Goal: Task Accomplishment & Management: Manage account settings

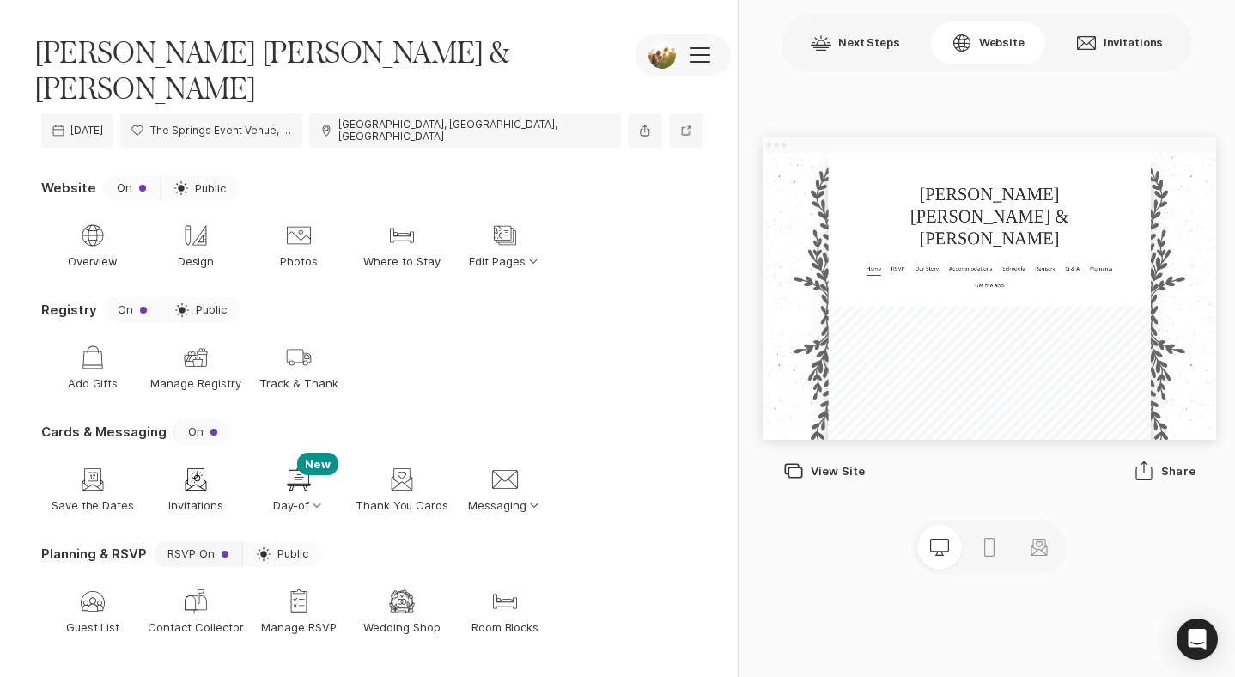
click at [220, 541] on button "RSVP On" at bounding box center [198, 554] width 88 height 26
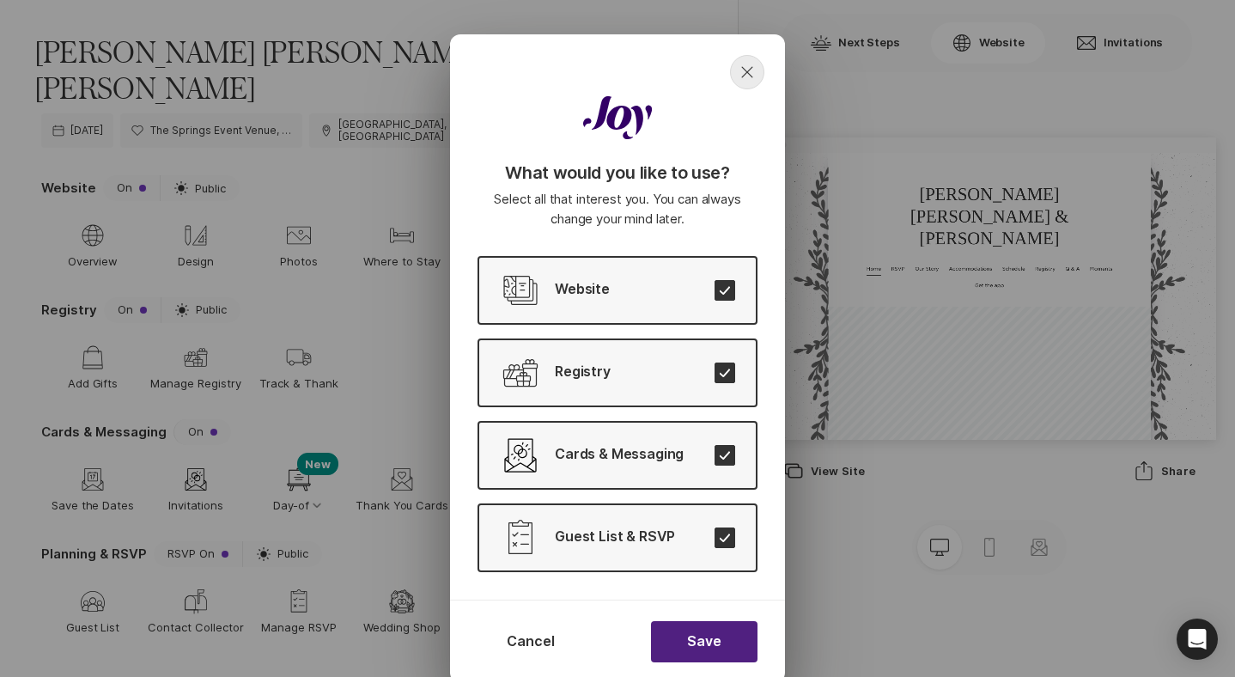
click at [752, 74] on icon "Close" at bounding box center [747, 72] width 21 height 21
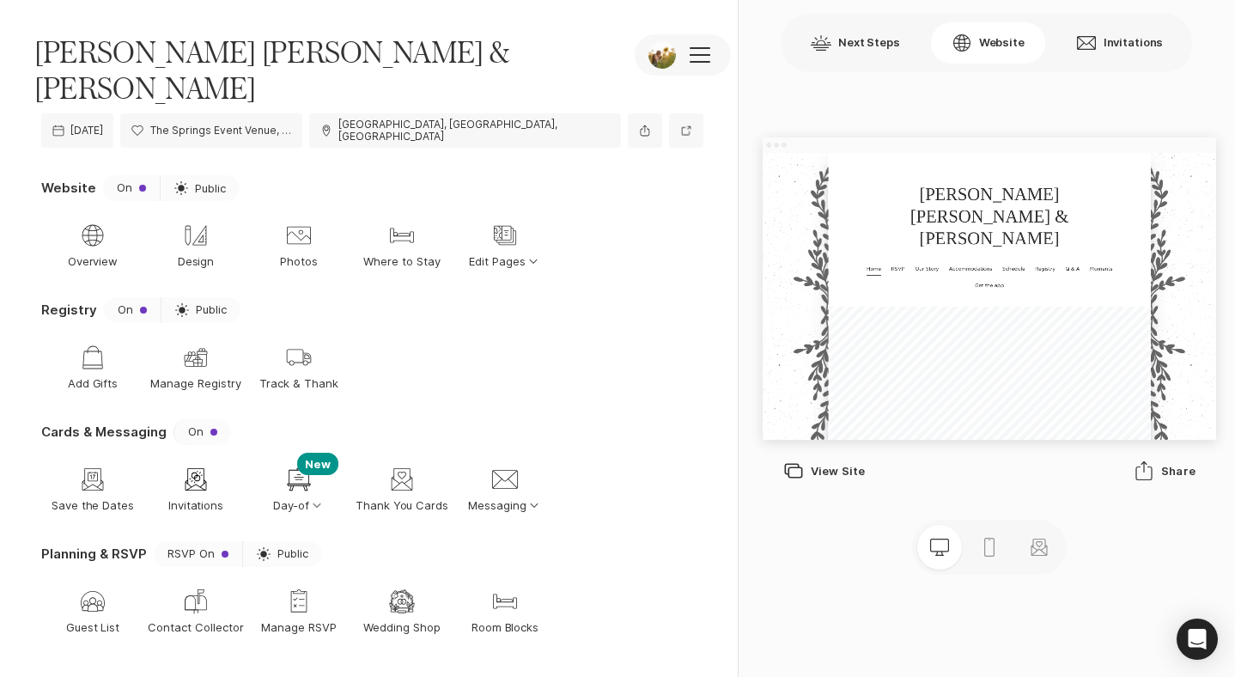
click at [284, 541] on section "Planning & RSVP RSVP On Sun Public Guest List Guest List Mailing Address Contac…" at bounding box center [372, 602] width 662 height 122
click at [280, 547] on span "Public" at bounding box center [292, 553] width 31 height 13
type textarea "x"
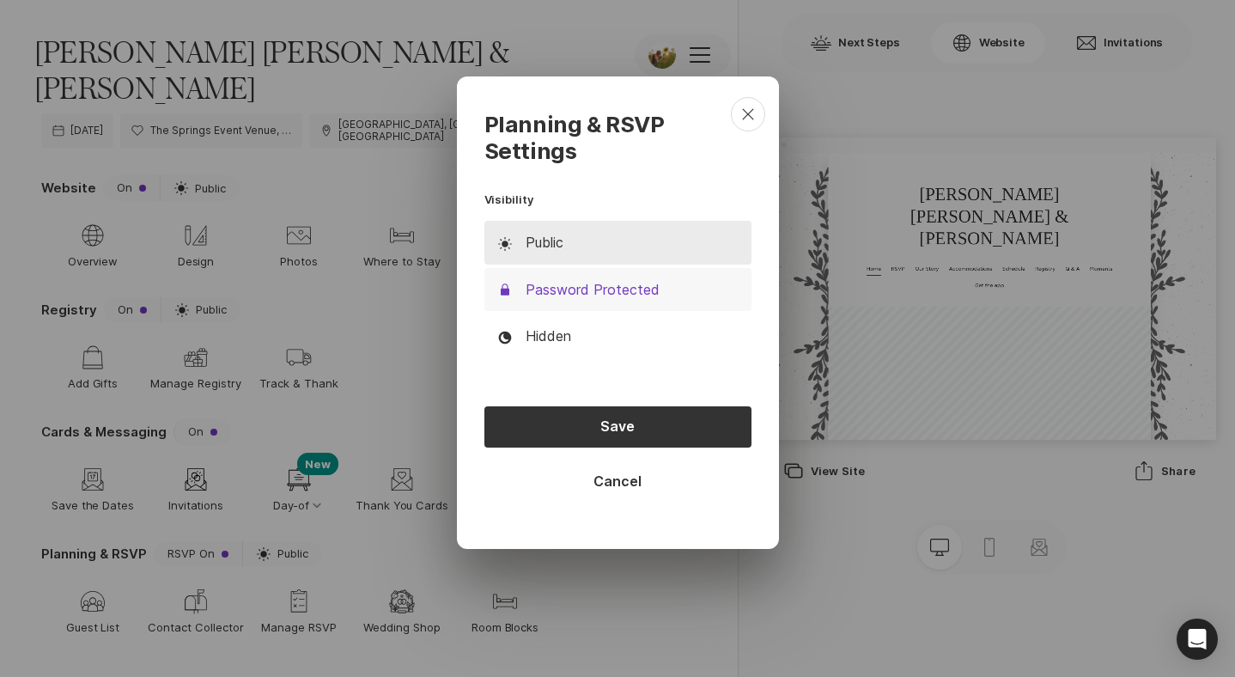
click at [660, 289] on button "Lock Filled Password Protected" at bounding box center [617, 289] width 267 height 43
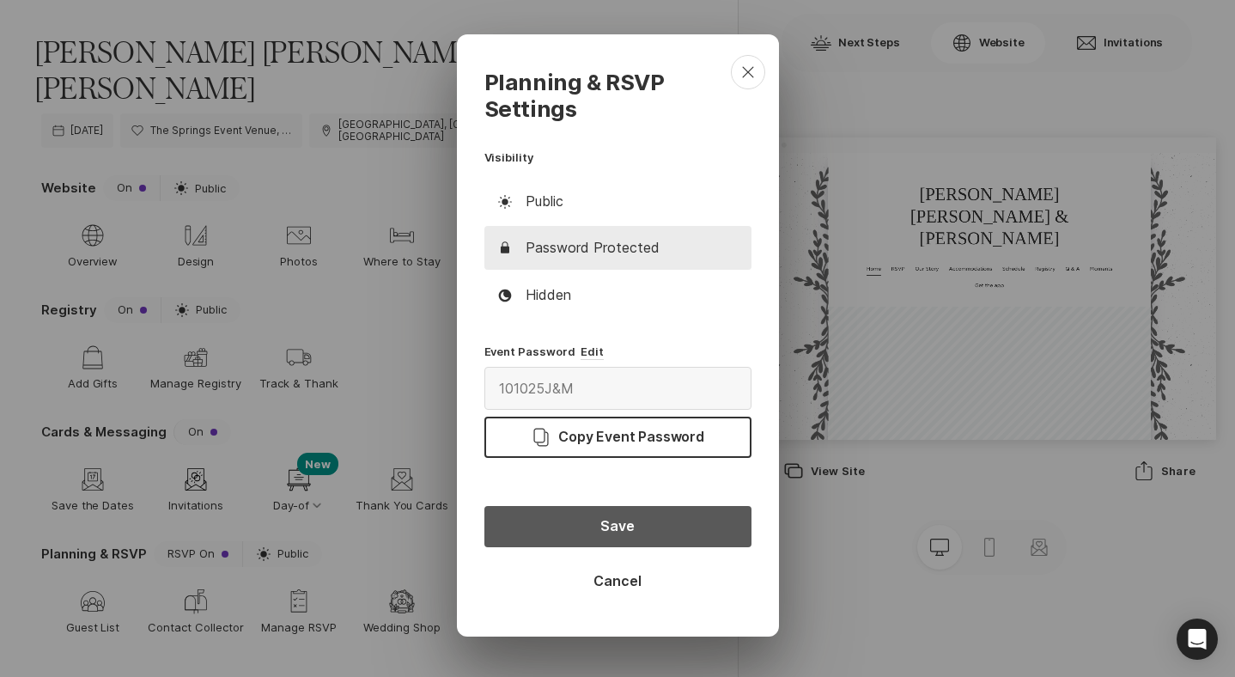
click at [617, 526] on button "Save" at bounding box center [617, 526] width 267 height 41
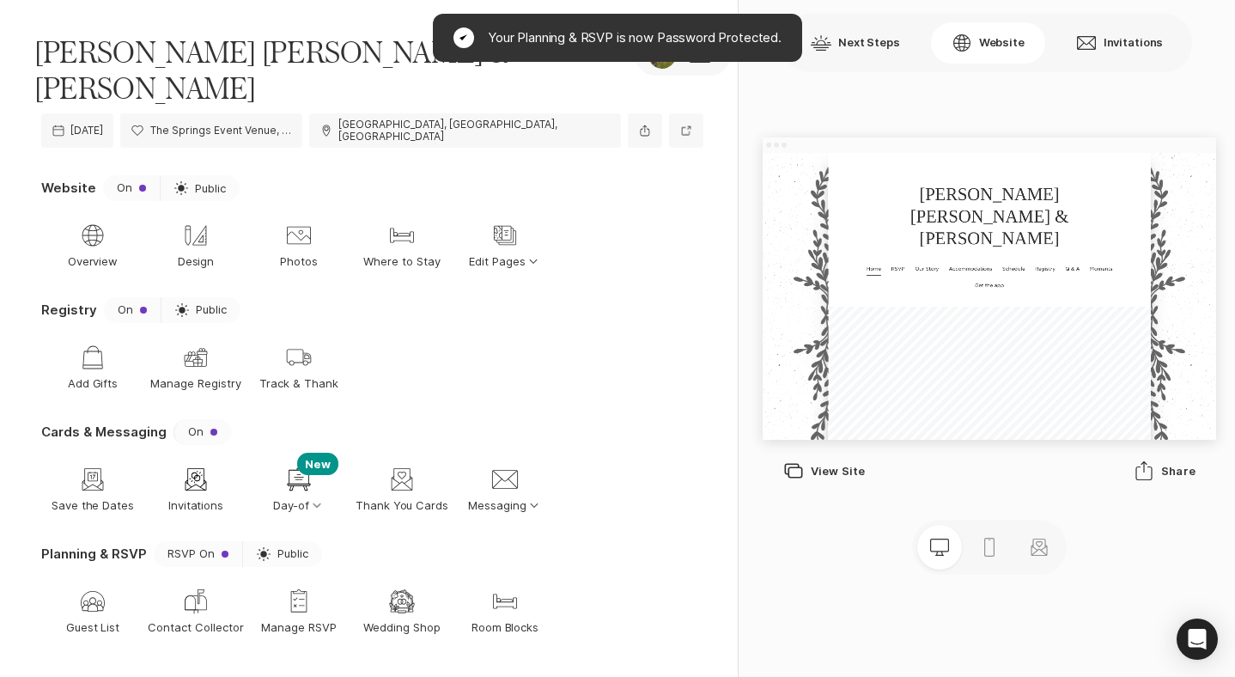
drag, startPoint x: 490, startPoint y: 58, endPoint x: 443, endPoint y: 1, distance: 74.5
click at [488, 58] on div "Check Filled Your Planning & RSVP is now Password Protected." at bounding box center [617, 38] width 369 height 48
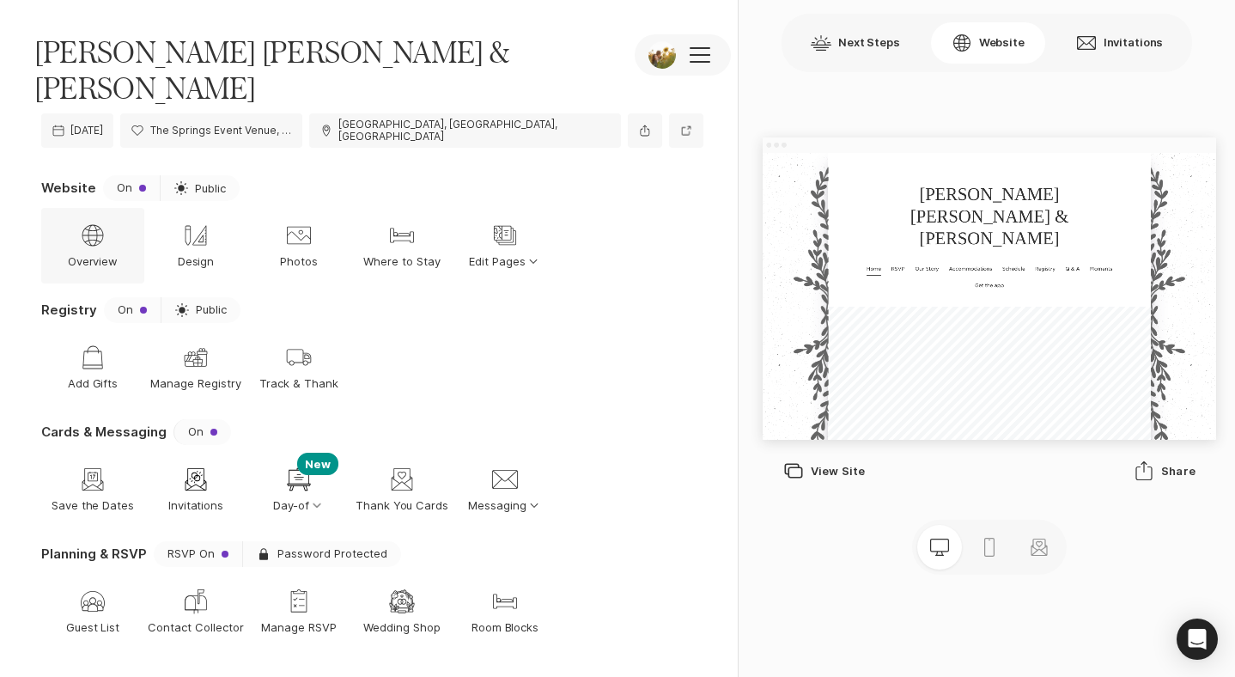
click at [100, 222] on icon "Web Globe" at bounding box center [92, 235] width 27 height 27
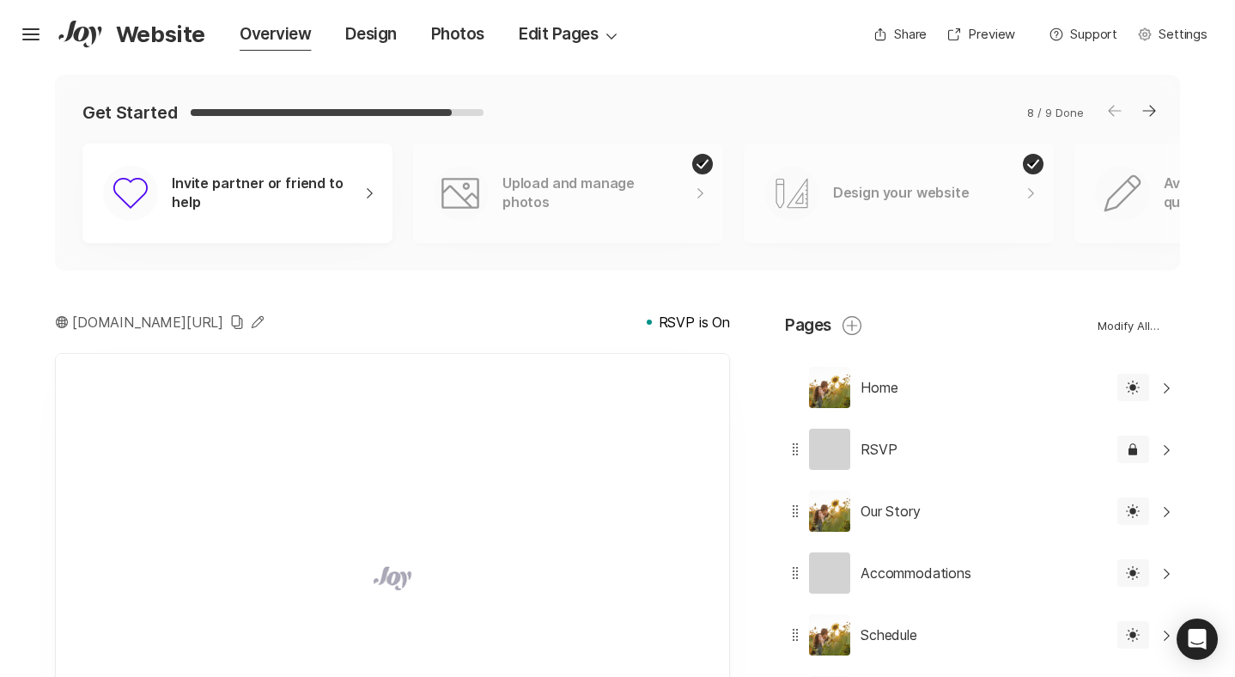
scroll to position [31, 0]
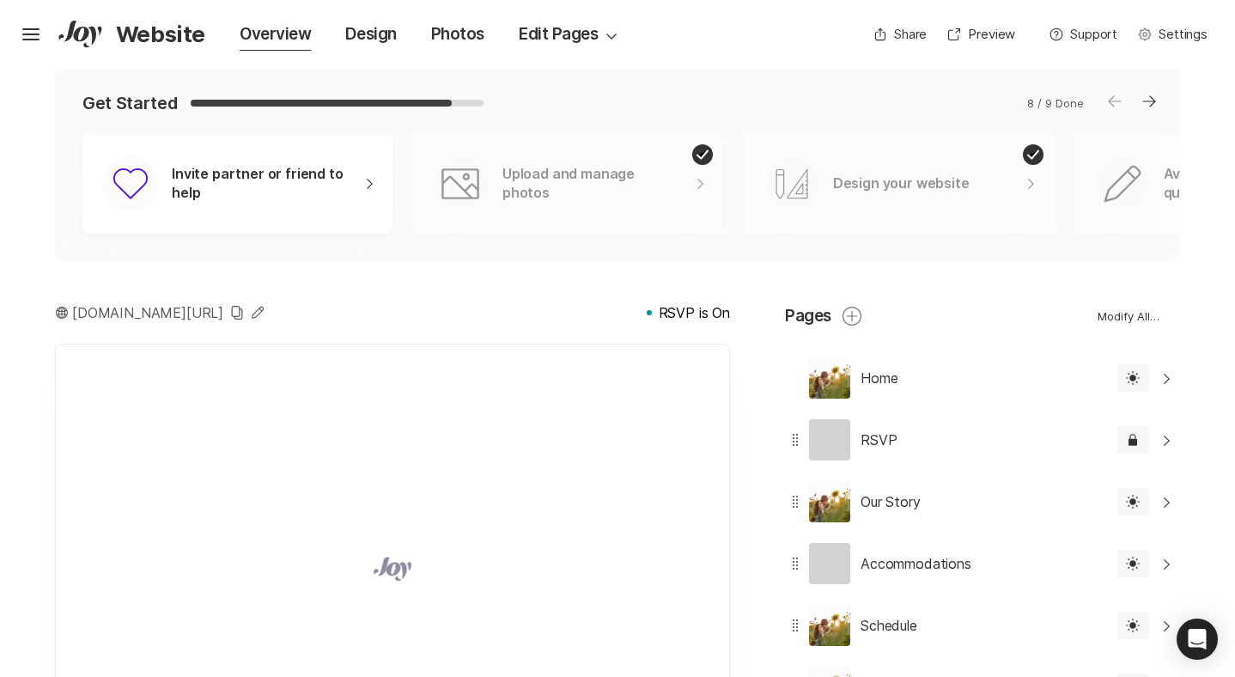
click at [1159, 101] on button "Arrow Right" at bounding box center [1149, 101] width 34 height 34
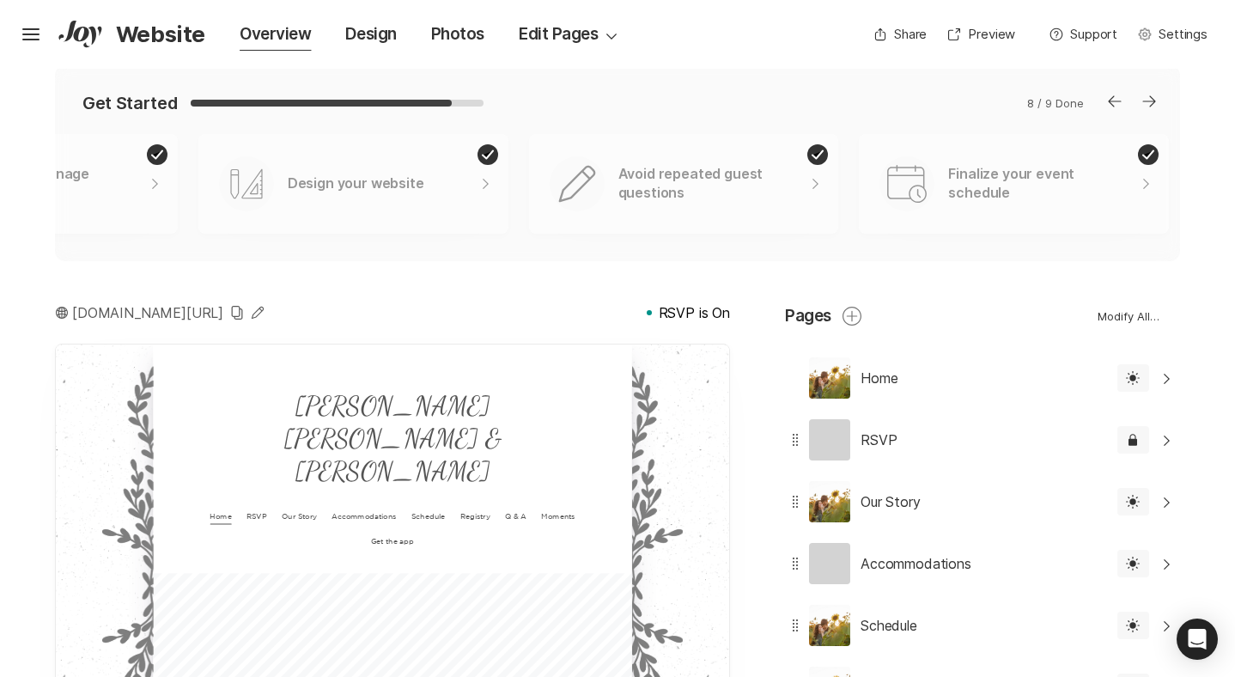
click at [1158, 101] on button "Arrow Right" at bounding box center [1149, 101] width 34 height 34
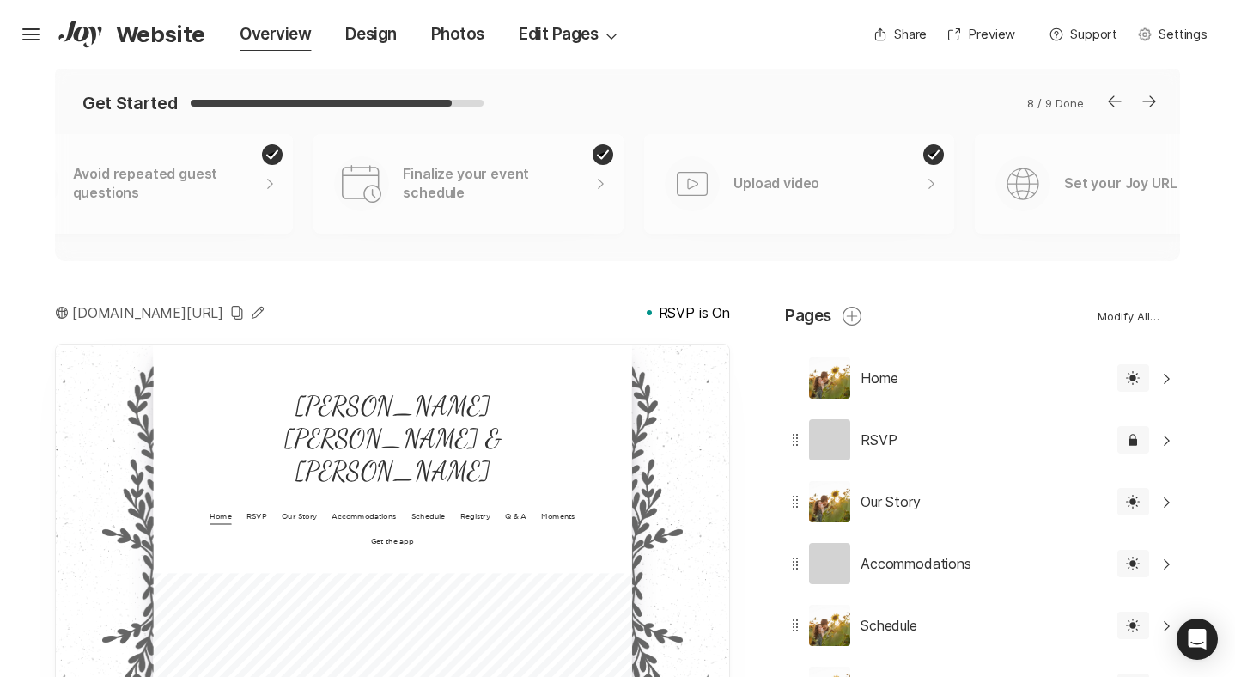
click at [1158, 101] on button "Arrow Right" at bounding box center [1149, 101] width 34 height 34
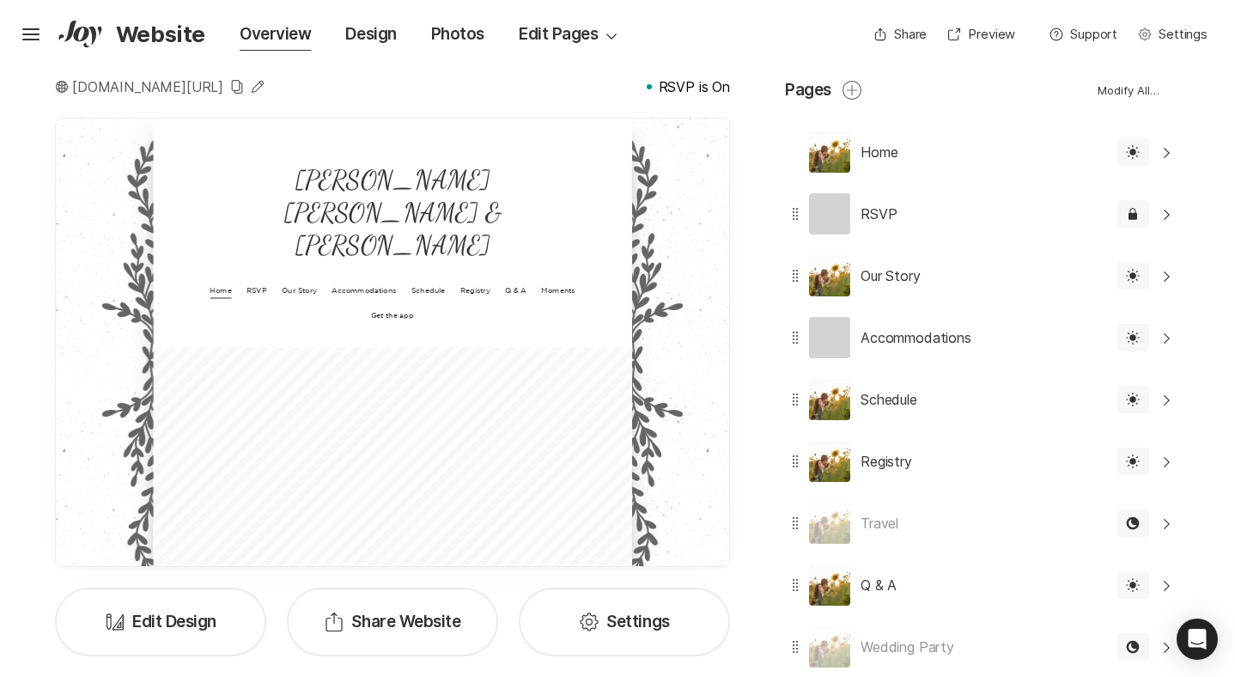
scroll to position [191, 0]
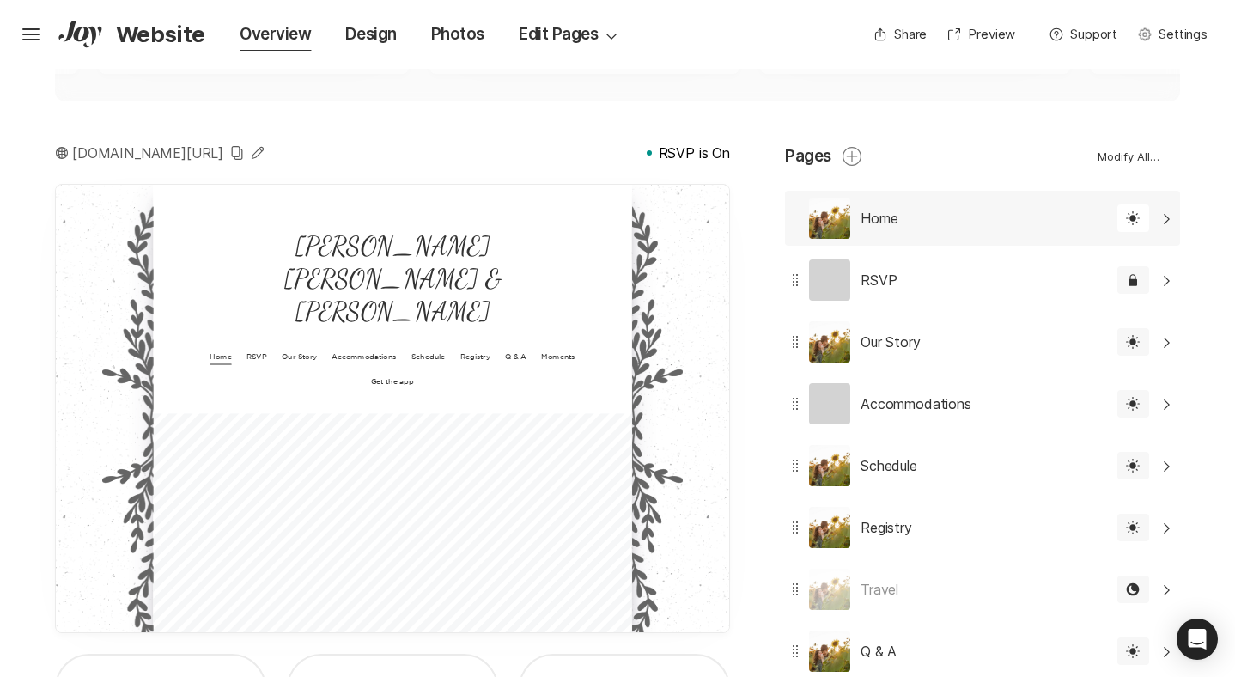
click at [946, 210] on div "Home Edit" at bounding box center [946, 218] width 322 height 55
click at [1135, 295] on div "RSVP Edit Lock Filled Password Chevron Right Square" at bounding box center [982, 280] width 395 height 55
click at [36, 38] on icon "Hamburger" at bounding box center [30, 34] width 27 height 27
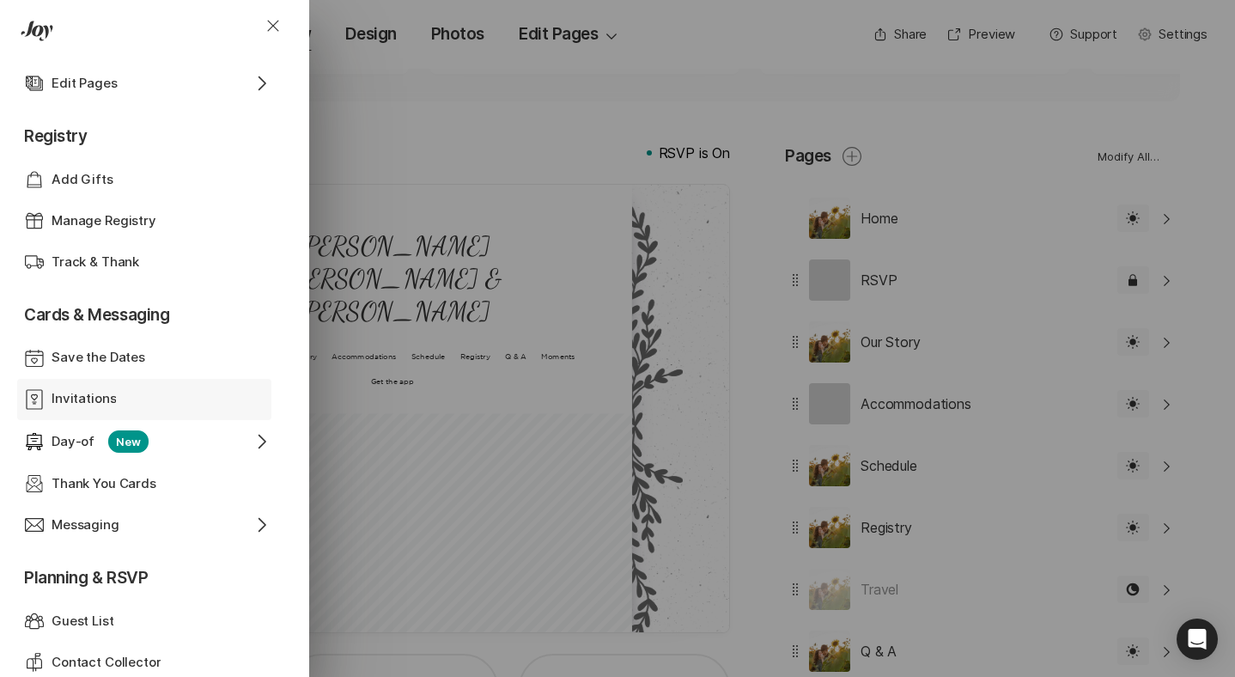
scroll to position [350, 0]
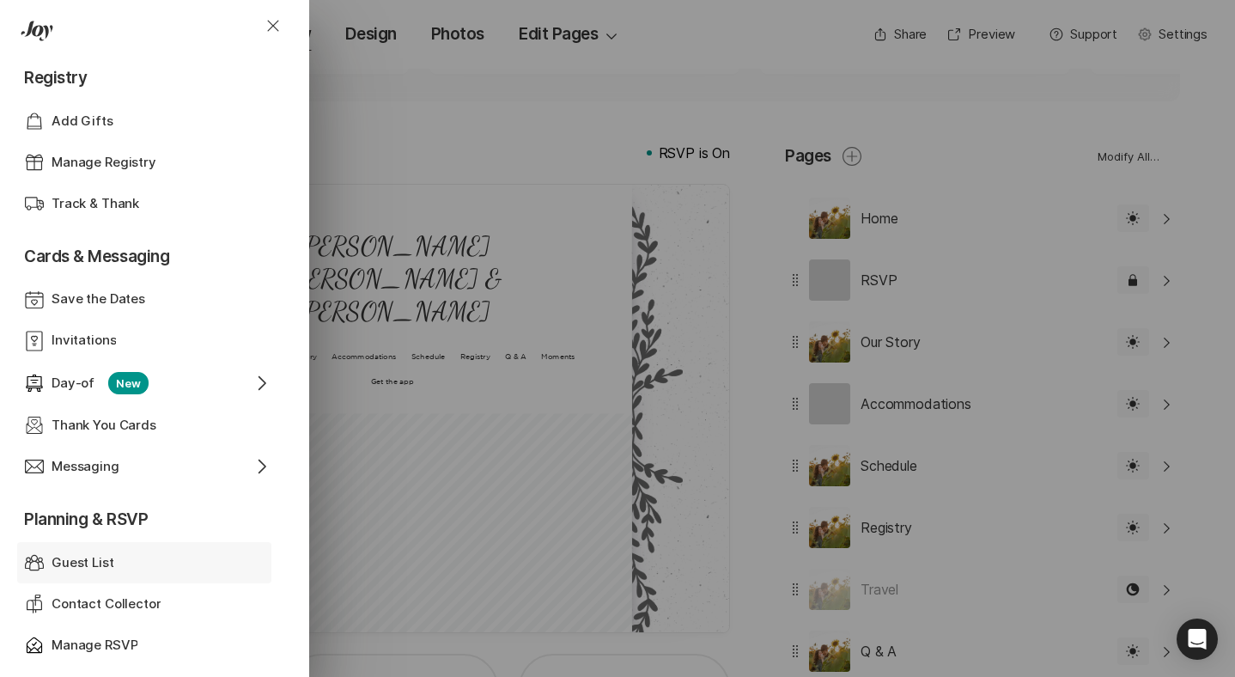
click at [86, 567] on p "Guest List" at bounding box center [83, 563] width 63 height 20
